Goal: Task Accomplishment & Management: Use online tool/utility

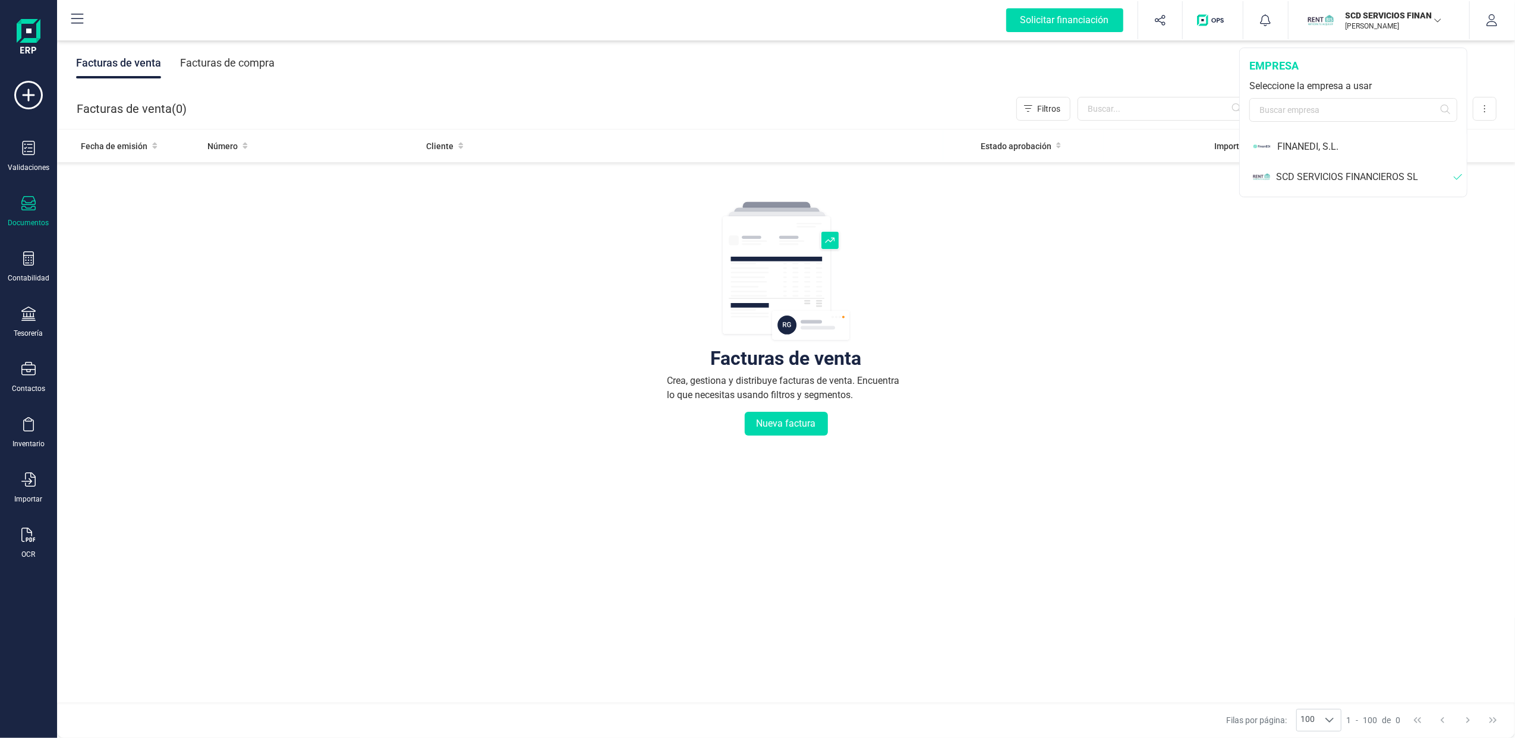
click at [1309, 174] on div "SCD SERVICIOS FINANCIEROS SL" at bounding box center [1365, 177] width 178 height 14
click at [1337, 166] on div "SCD SERVICIOS FINANCIEROS SL" at bounding box center [1354, 177] width 226 height 30
click at [1327, 172] on div "SCD SERVICIOS FINANCIEROS SL" at bounding box center [1365, 177] width 178 height 14
click at [1310, 172] on div "SCD SERVICIOS FINANCIEROS SL" at bounding box center [1365, 177] width 178 height 14
click at [1305, 184] on div "SCD SERVICIOS FINANCIEROS SL" at bounding box center [1365, 177] width 178 height 14
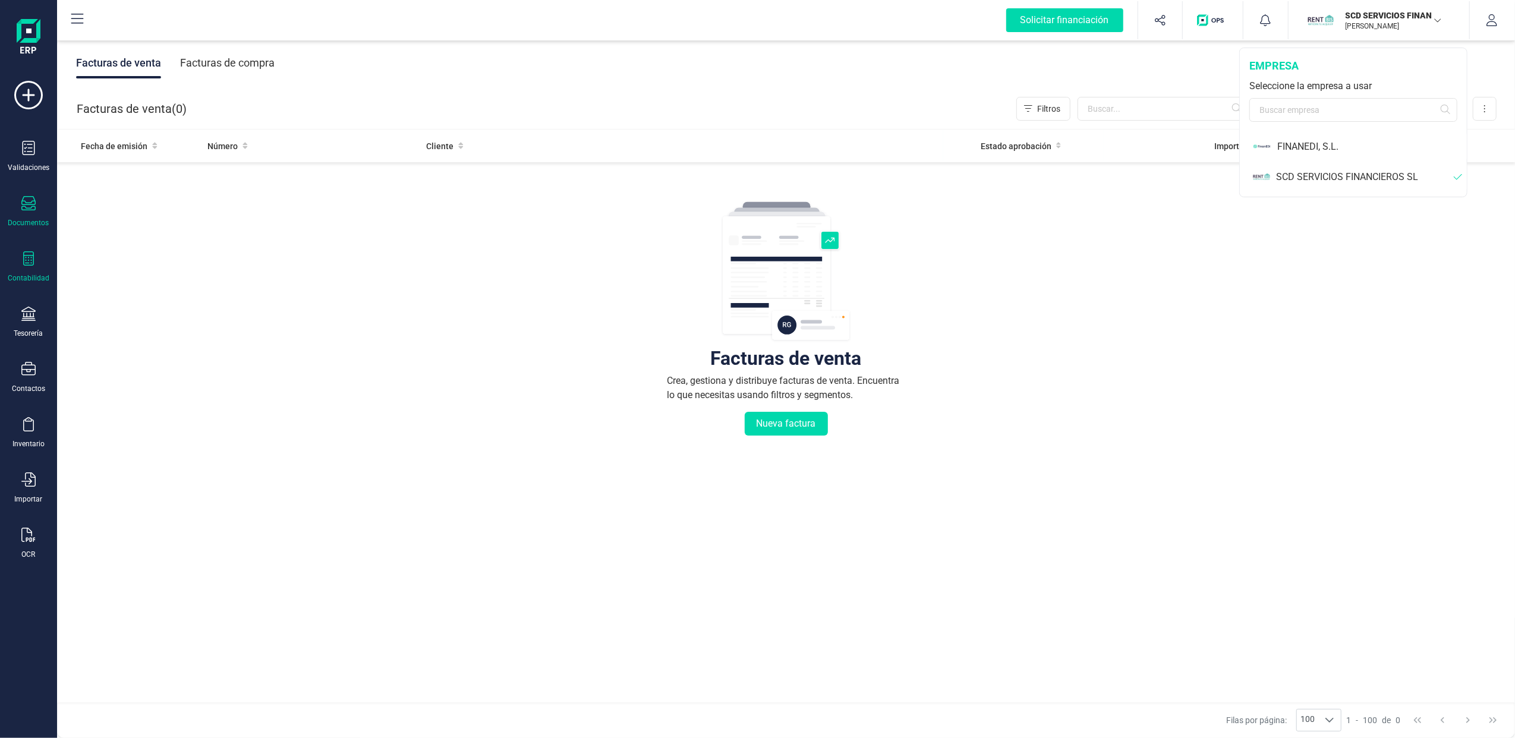
click at [36, 260] on div "Contabilidad" at bounding box center [29, 267] width 48 height 32
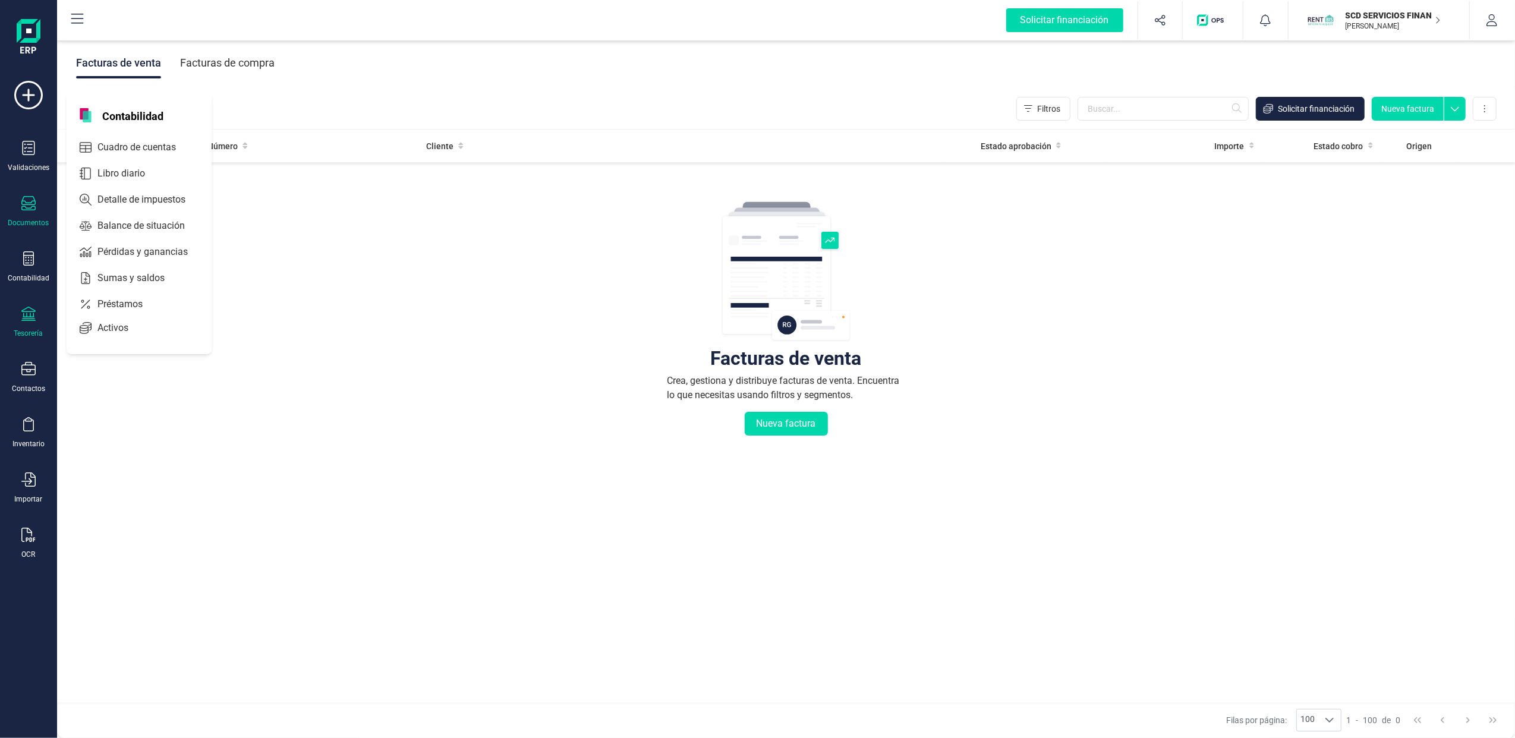
click at [24, 324] on div "Tesorería" at bounding box center [29, 323] width 48 height 32
click at [146, 203] on span "Cuentas bancarias" at bounding box center [145, 203] width 105 height 14
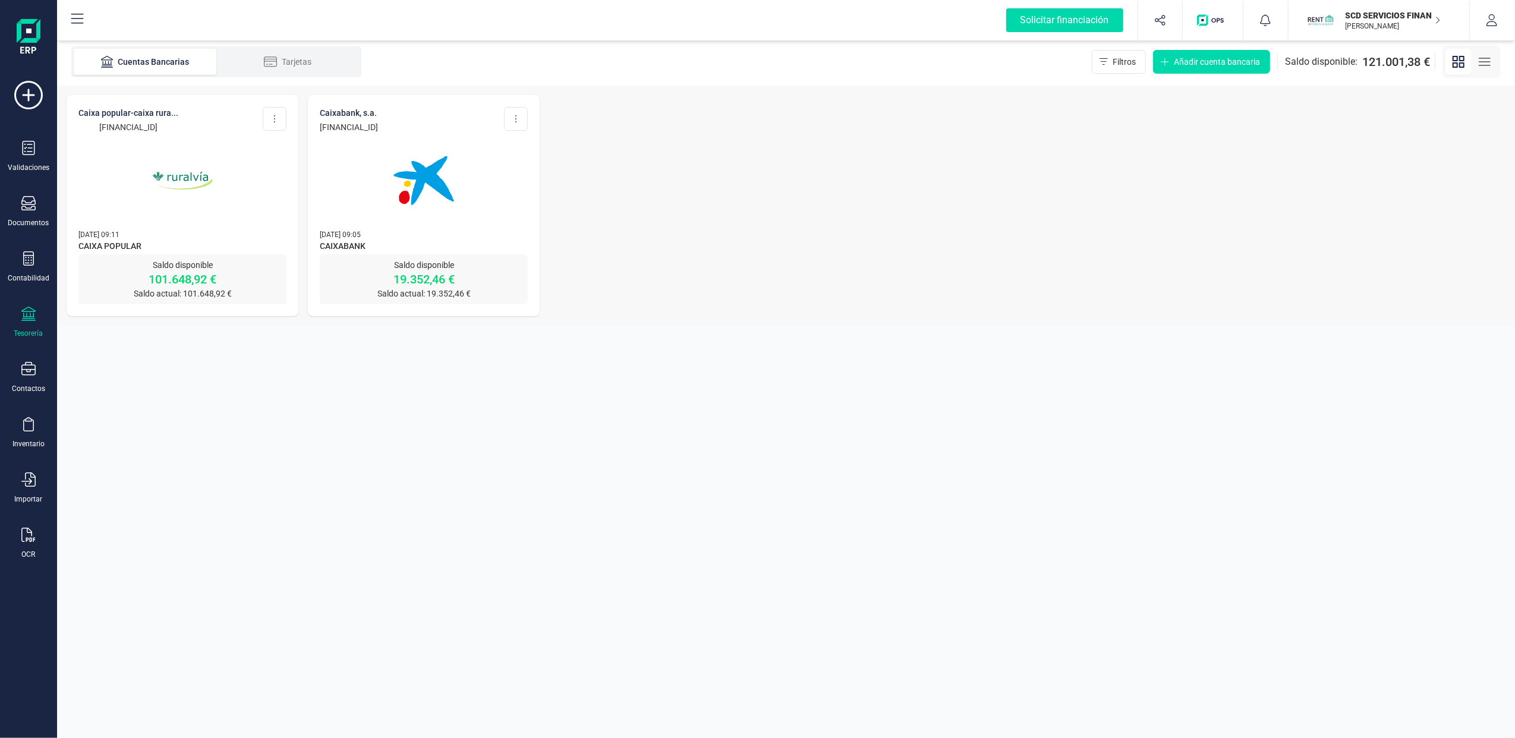
click at [214, 187] on img at bounding box center [183, 181] width 100 height 100
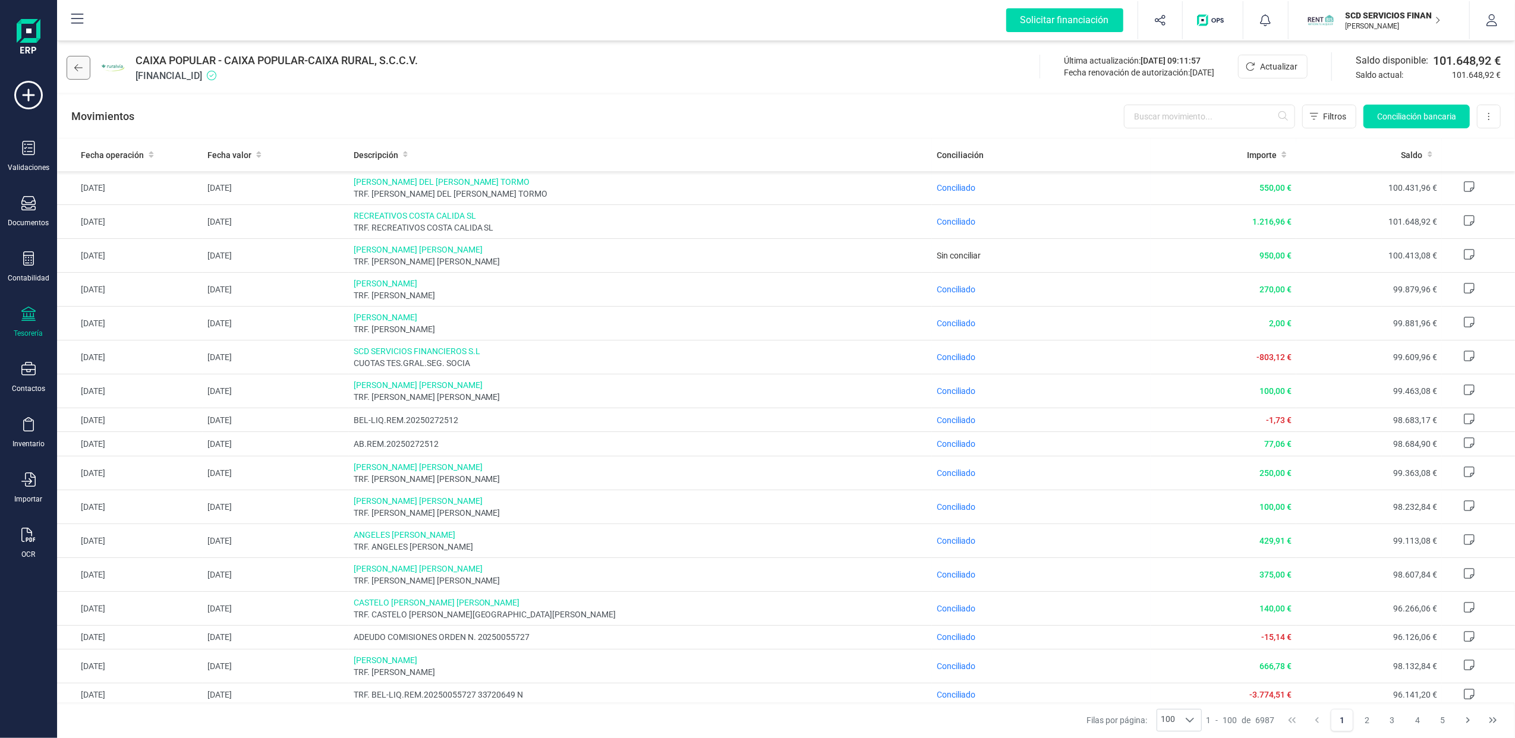
click at [87, 70] on button at bounding box center [79, 68] width 24 height 24
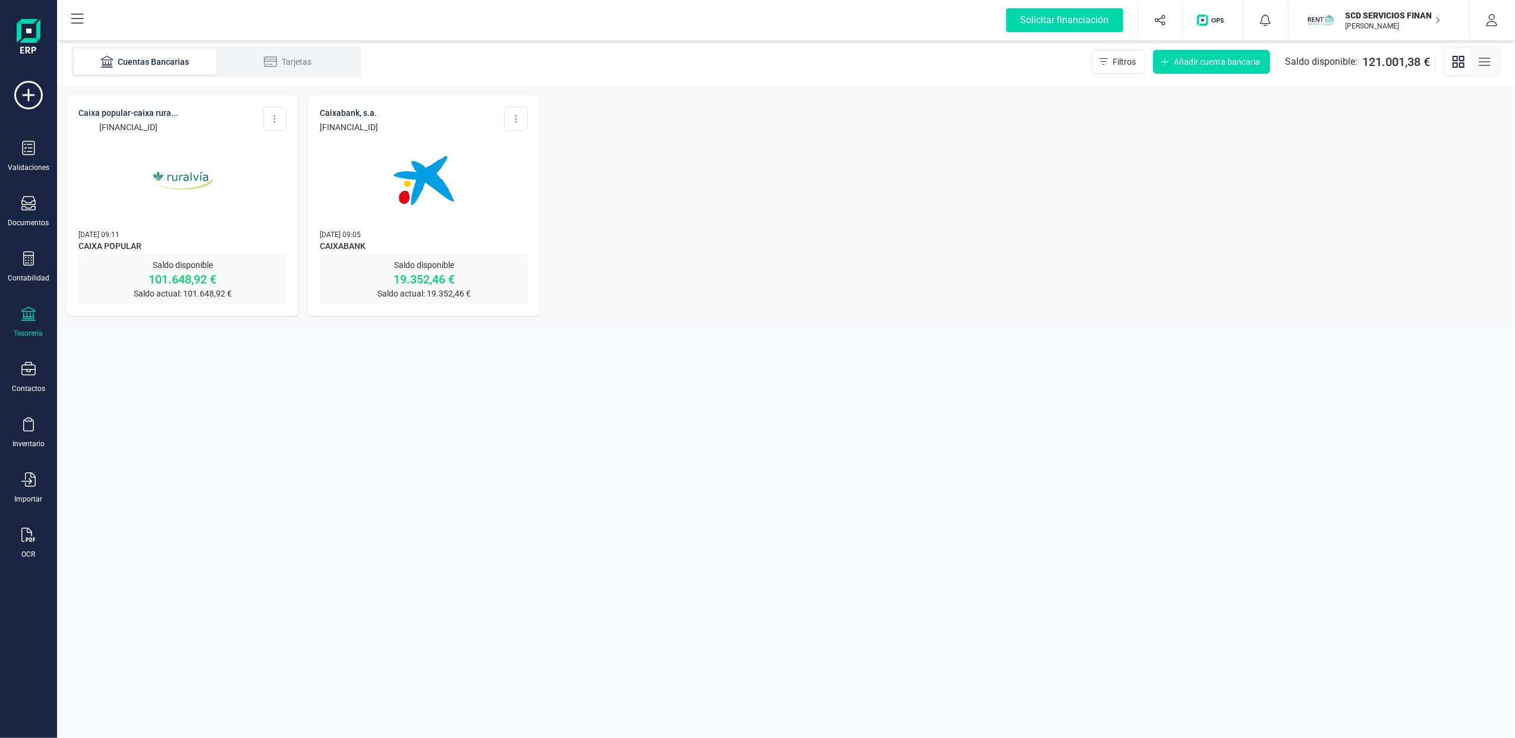
click at [367, 141] on div at bounding box center [424, 173] width 208 height 81
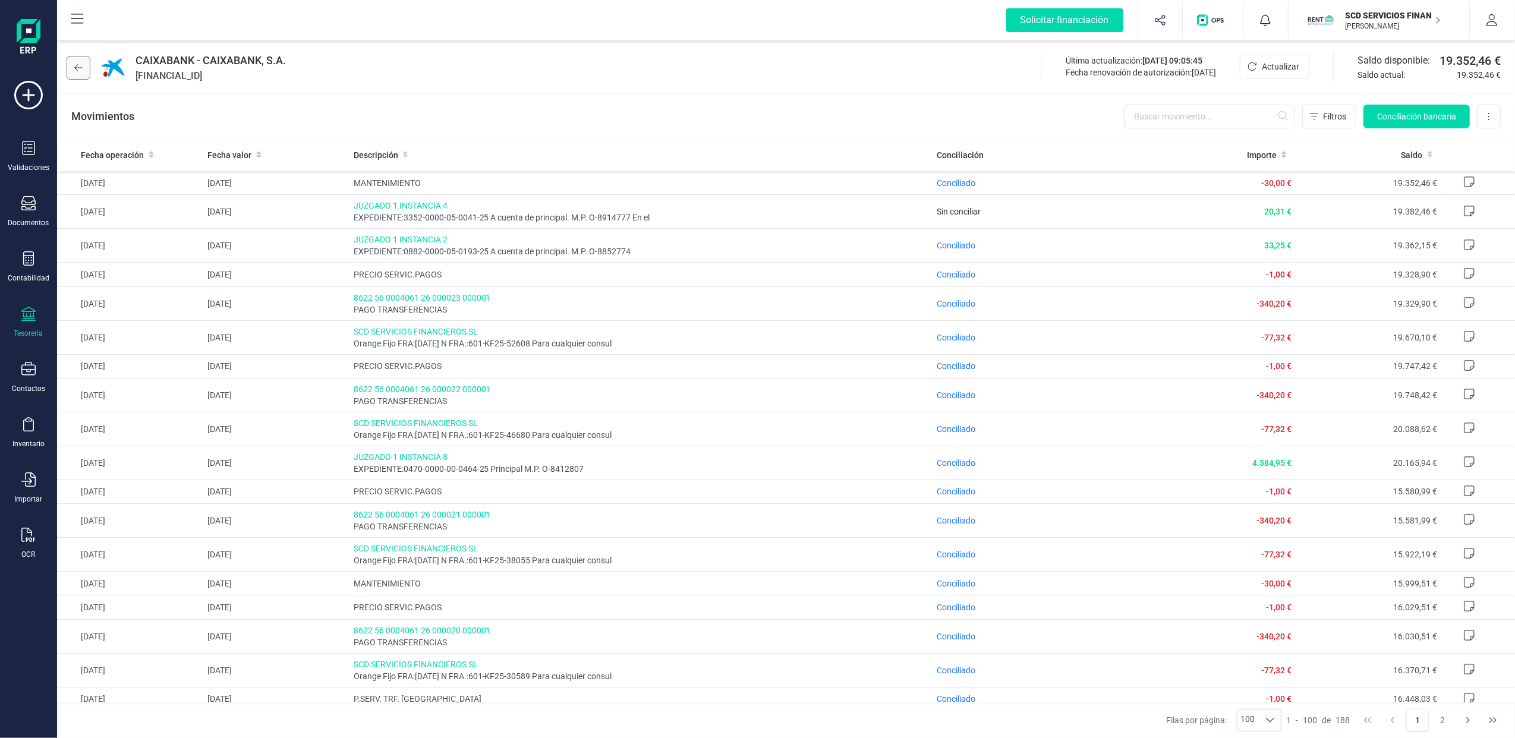
click at [86, 70] on button at bounding box center [79, 68] width 24 height 24
